Goal: Complete application form

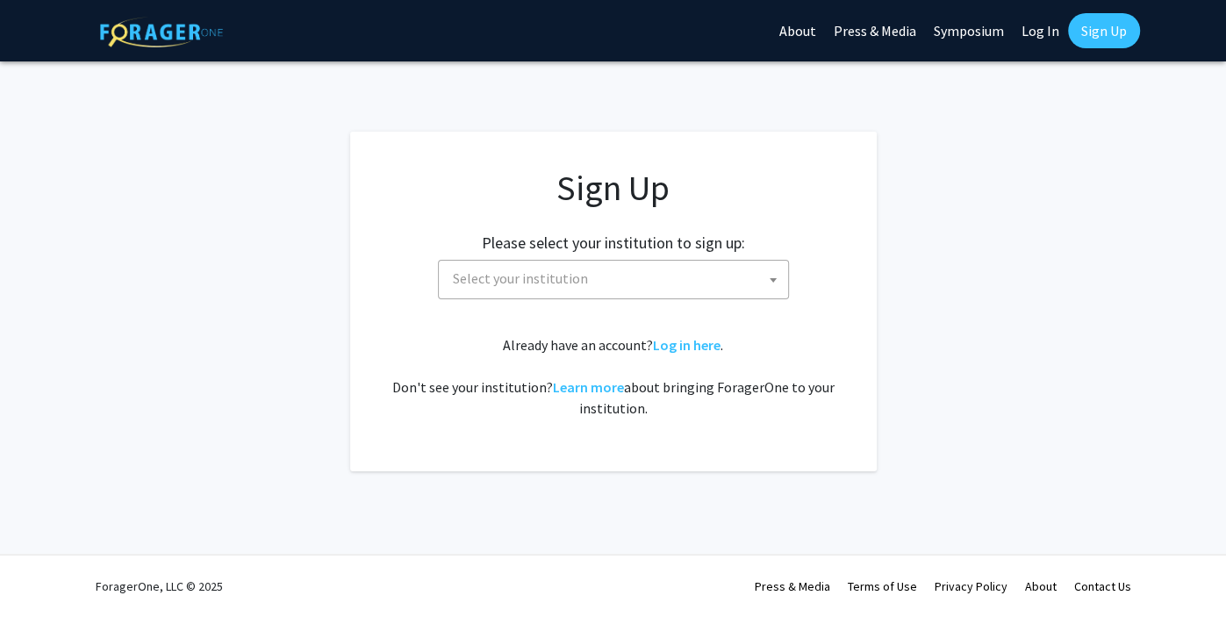
click at [649, 292] on span "Select your institution" at bounding box center [617, 279] width 342 height 36
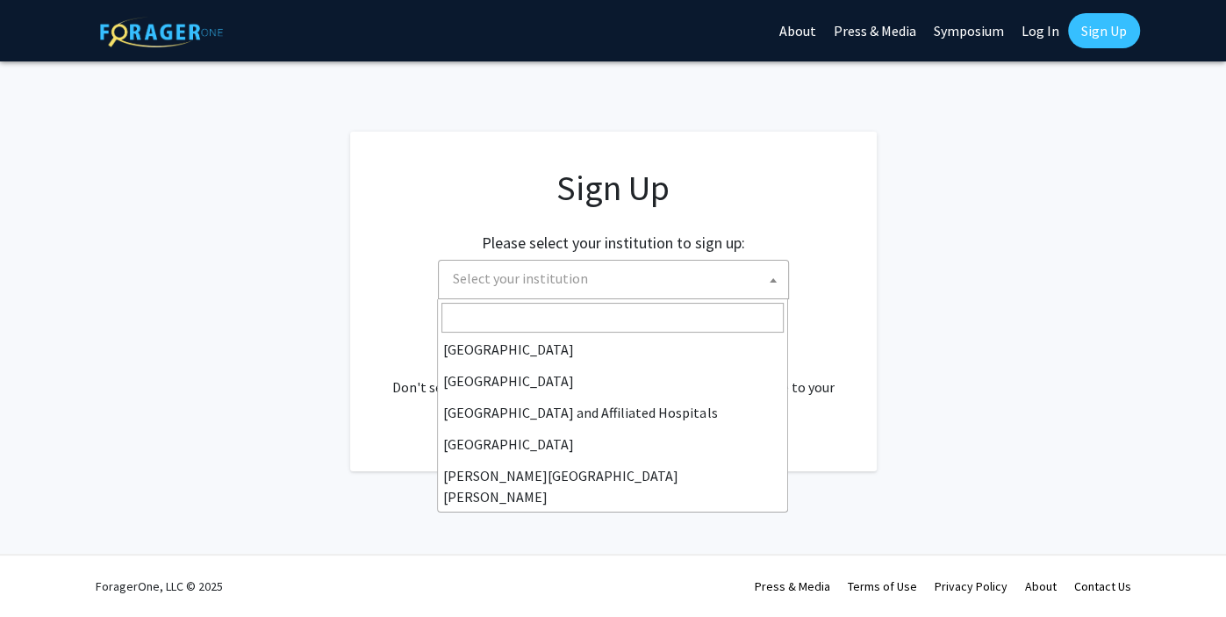
scroll to position [264, 0]
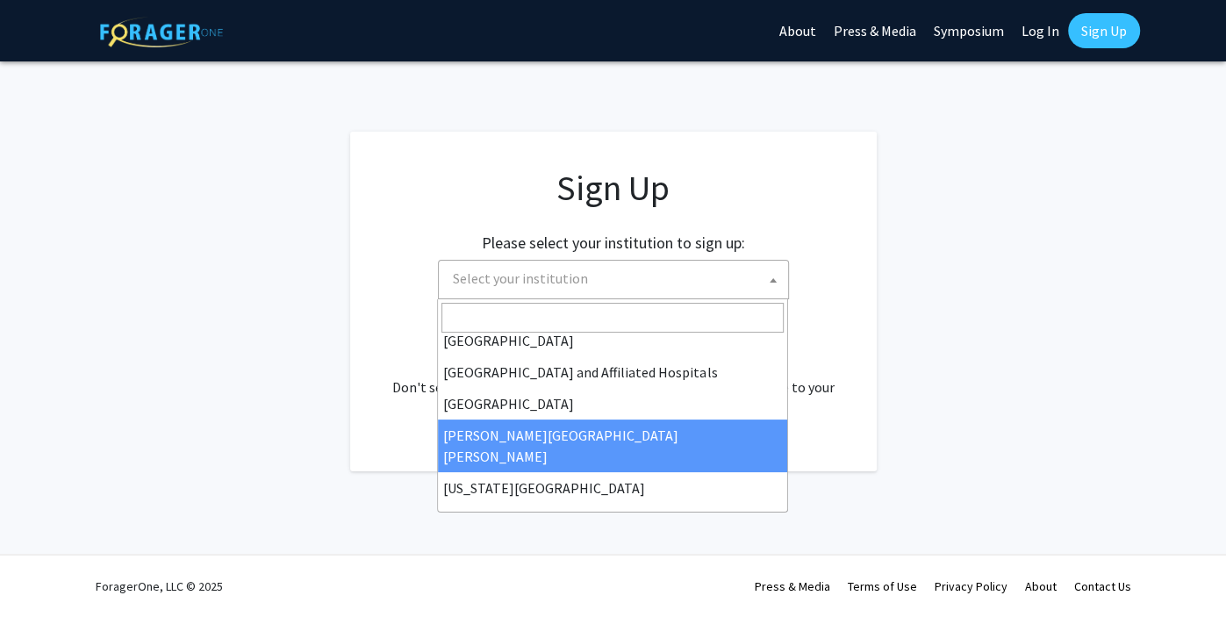
select select "1"
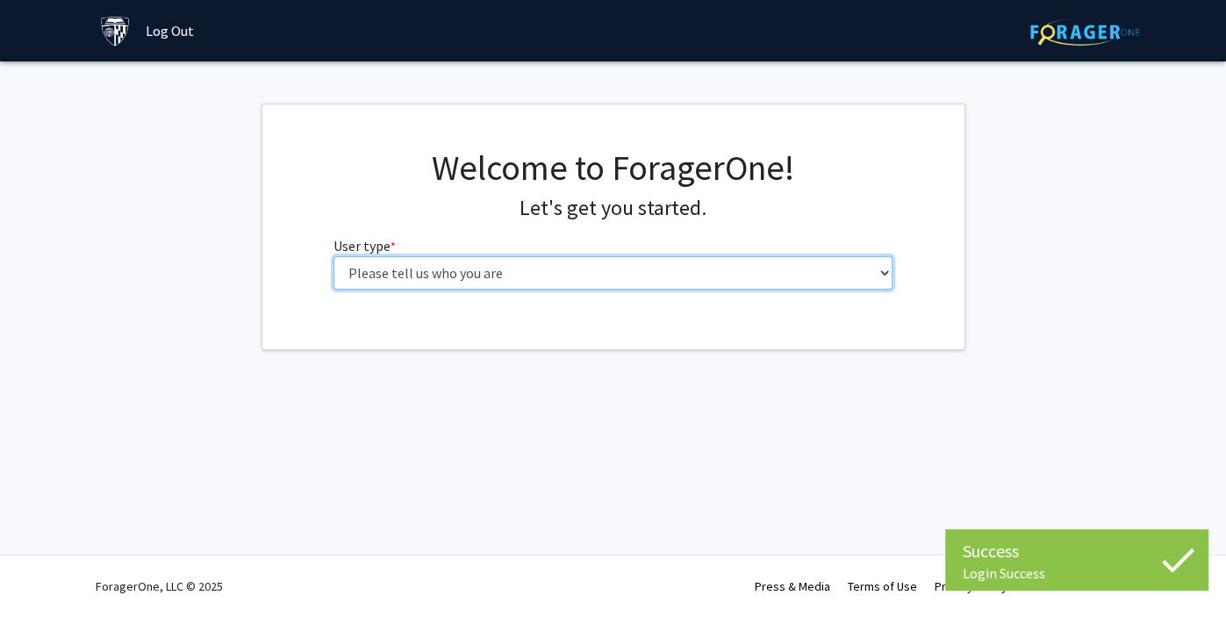
click at [648, 276] on select "Please tell us who you are Undergraduate Student Master's Student Doctoral Cand…" at bounding box center [612, 272] width 559 height 33
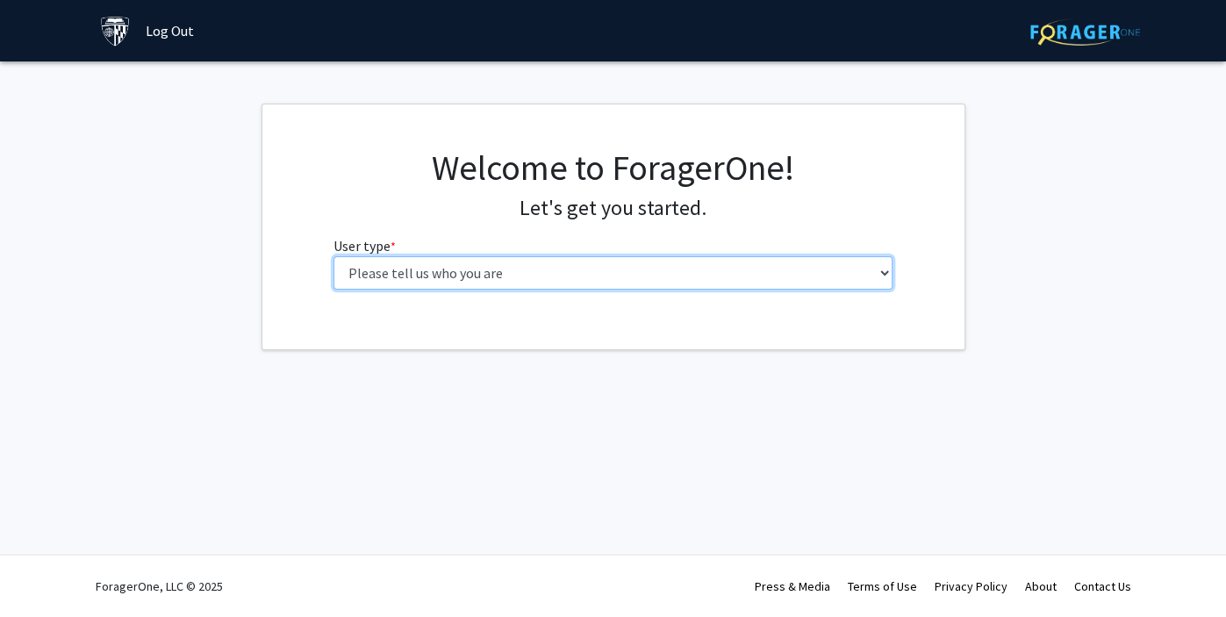
select select "1: undergrad"
click at [333, 256] on select "Please tell us who you are Undergraduate Student Master's Student Doctoral Cand…" at bounding box center [612, 272] width 559 height 33
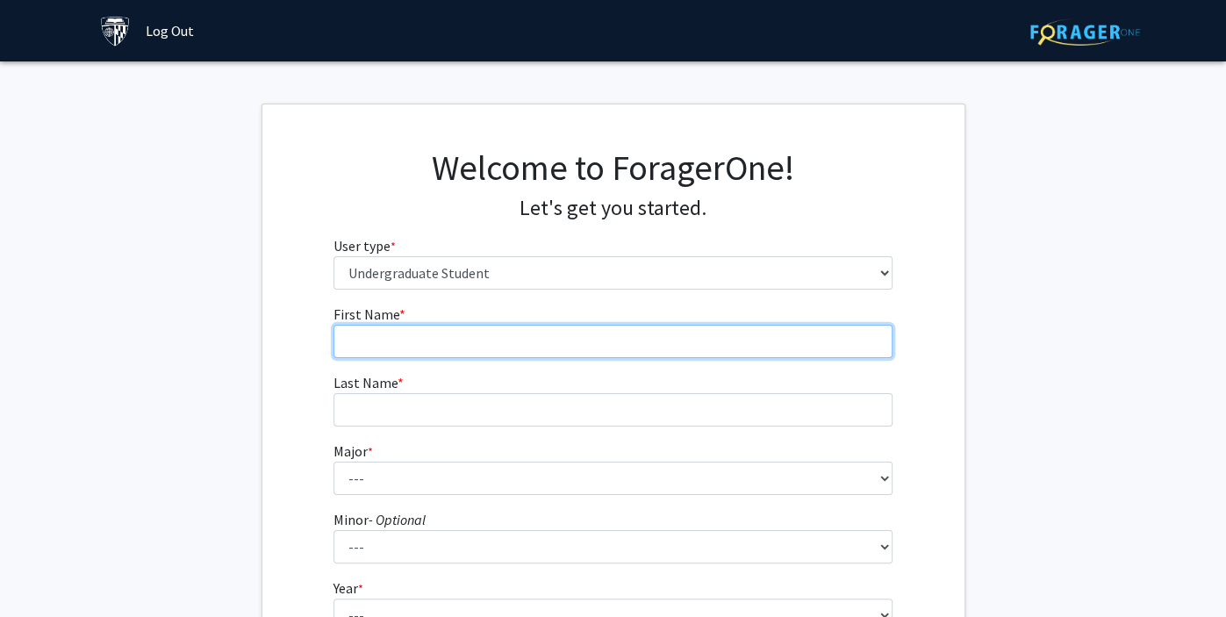
click at [622, 325] on input "First Name * required" at bounding box center [612, 341] width 559 height 33
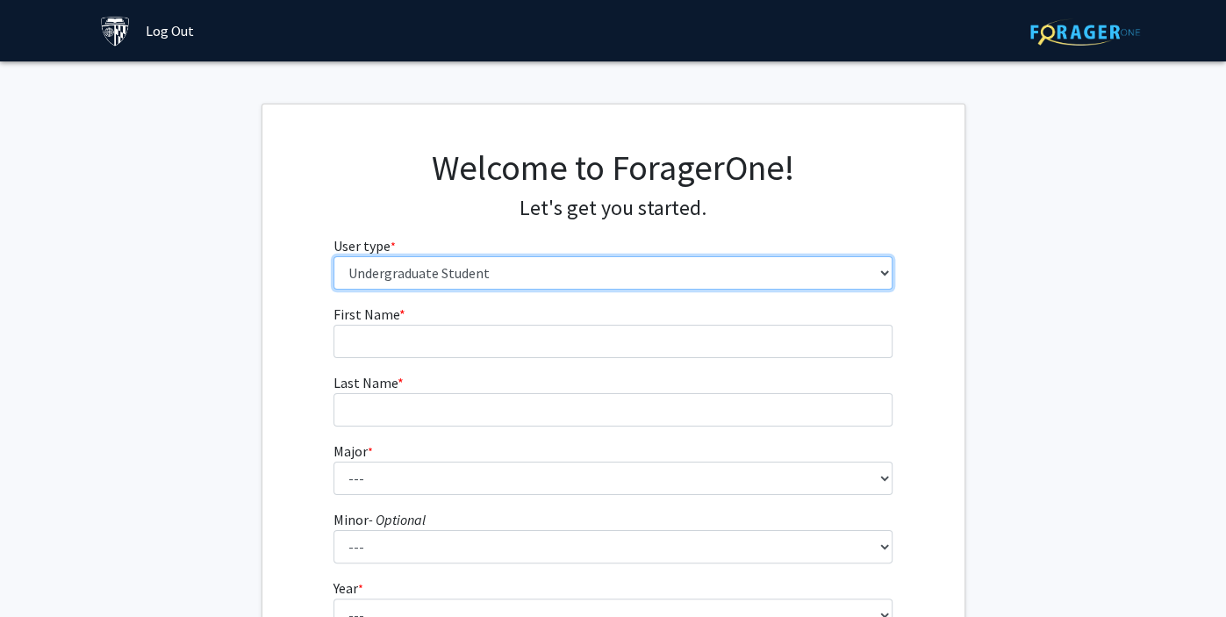
click at [510, 267] on select "Please tell us who you are Undergraduate Student Master's Student Doctoral Cand…" at bounding box center [612, 272] width 559 height 33
